Goal: Find specific fact: Find contact information

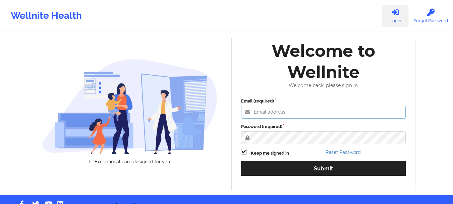
type input "[PERSON_NAME][EMAIL_ADDRESS][DOMAIN_NAME]"
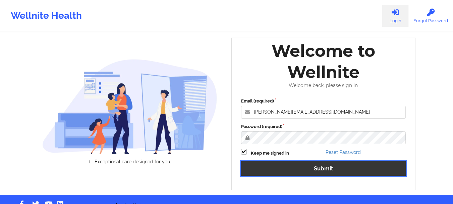
click at [305, 163] on button "Submit" at bounding box center [323, 168] width 165 height 14
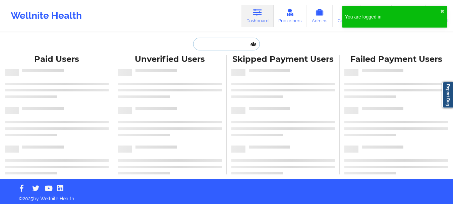
click at [221, 45] on input "text" at bounding box center [226, 44] width 66 height 13
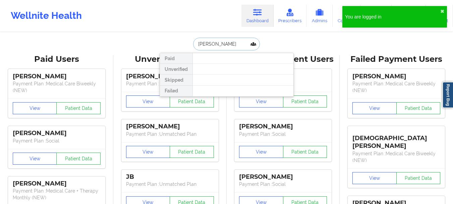
type input "[PERSON_NAME]"
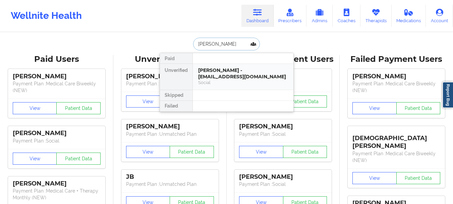
click at [243, 72] on div "[PERSON_NAME] - [EMAIL_ADDRESS][DOMAIN_NAME]" at bounding box center [243, 73] width 90 height 12
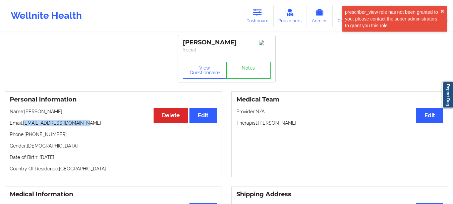
drag, startPoint x: 85, startPoint y: 121, endPoint x: 24, endPoint y: 125, distance: 60.2
click at [24, 125] on p "Email: [EMAIL_ADDRESS][DOMAIN_NAME]" at bounding box center [113, 122] width 207 height 7
copy p "[EMAIL_ADDRESS][DOMAIN_NAME]"
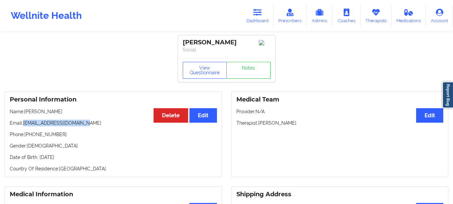
copy p "[EMAIL_ADDRESS][DOMAIN_NAME]"
